Goal: Information Seeking & Learning: Learn about a topic

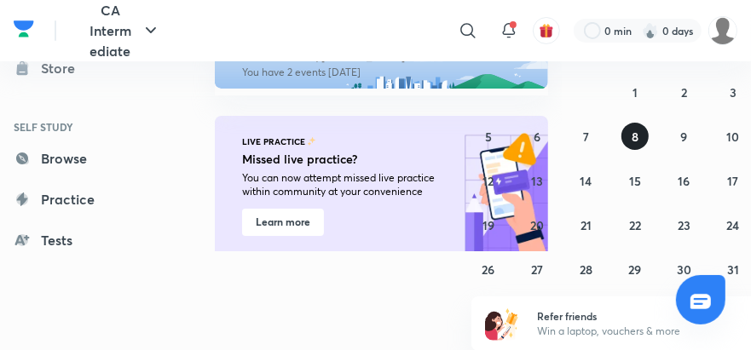
click at [628, 139] on button "8" at bounding box center [635, 136] width 27 height 27
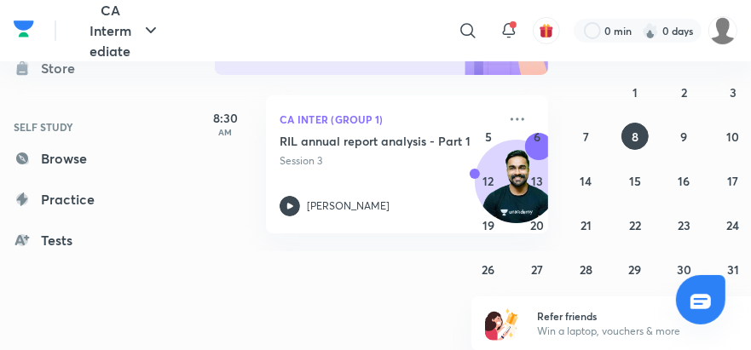
scroll to position [182, 0]
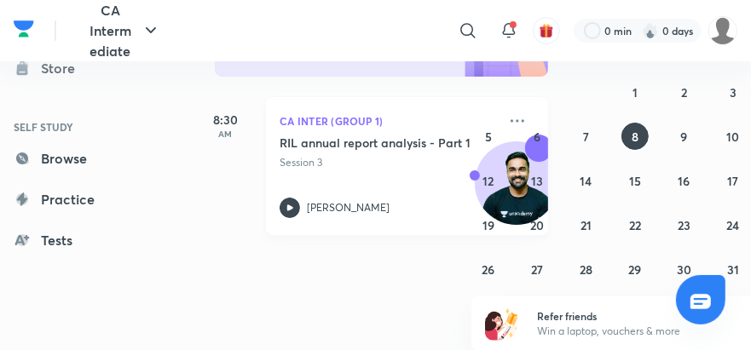
click at [292, 206] on icon at bounding box center [290, 208] width 6 height 6
